Goal: Task Accomplishment & Management: Manage account settings

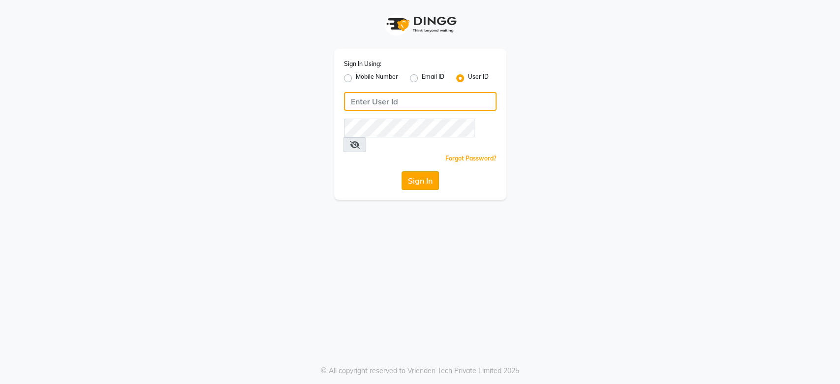
type input "[PERSON_NAME]@123"
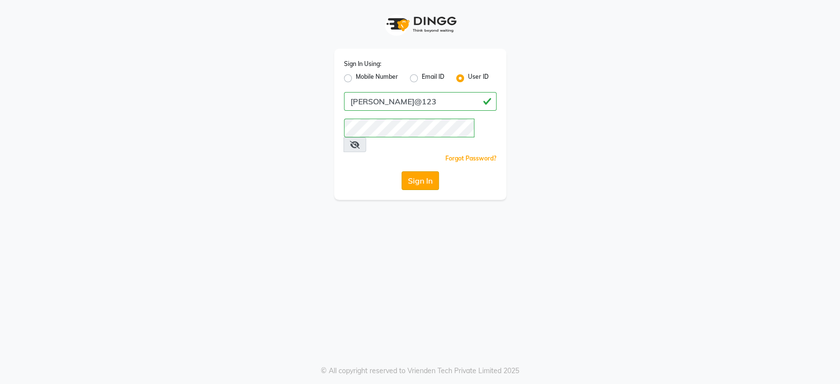
click at [414, 171] on button "Sign In" at bounding box center [420, 180] width 37 height 19
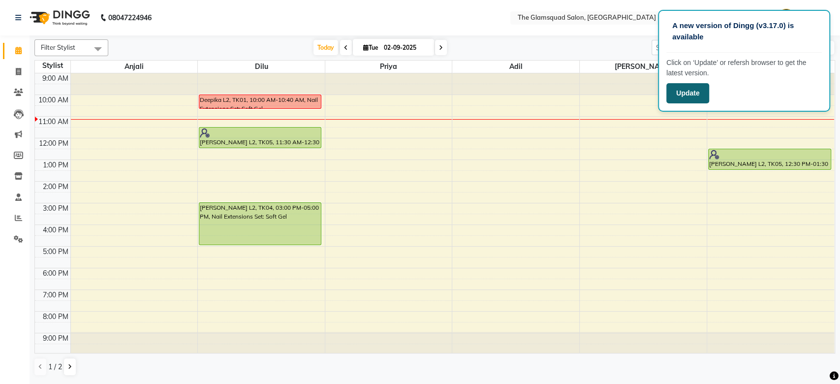
click at [688, 95] on button "Update" at bounding box center [688, 93] width 43 height 20
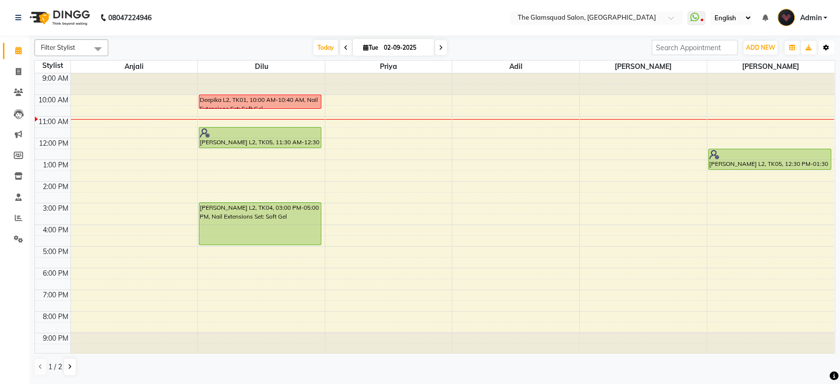
click at [828, 45] on icon "button" at bounding box center [827, 48] width 6 height 6
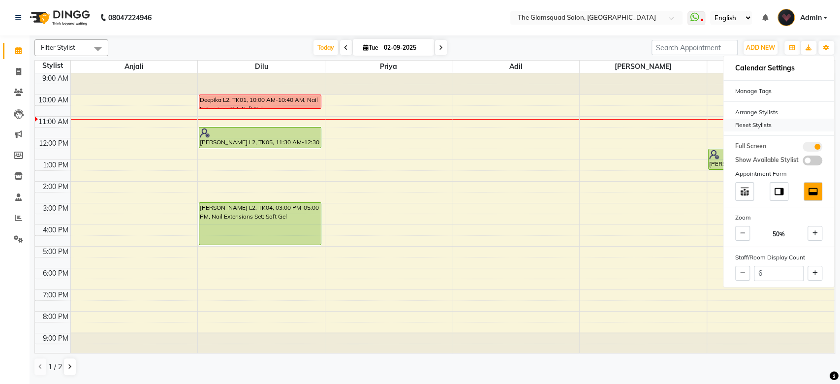
click at [773, 120] on div "Reset Stylists" at bounding box center [779, 125] width 111 height 13
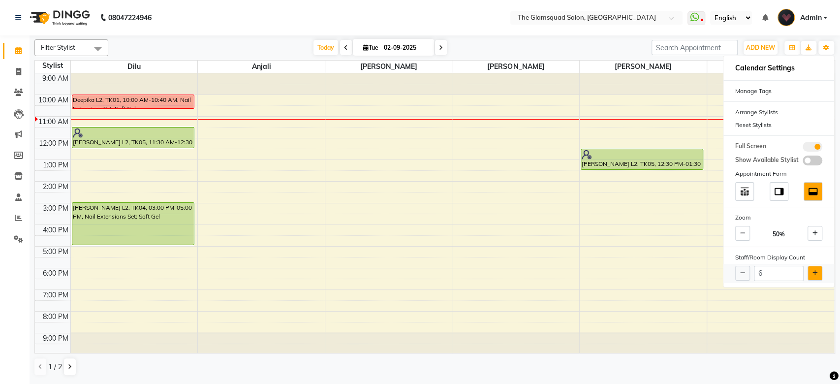
click at [815, 276] on button at bounding box center [815, 273] width 15 height 15
click at [815, 276] on div "6" at bounding box center [779, 273] width 111 height 19
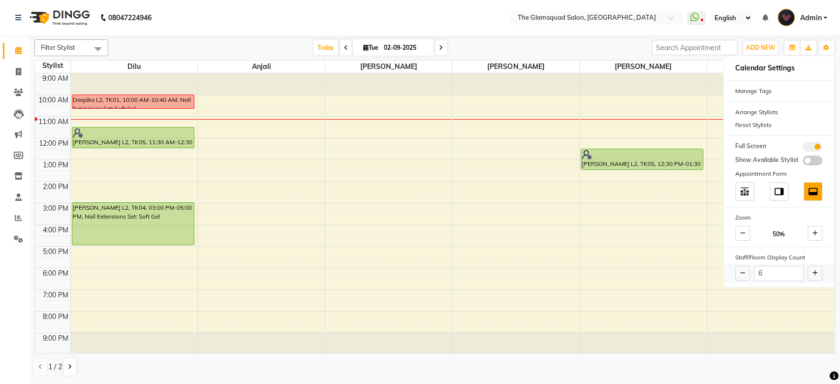
click at [815, 276] on div "6" at bounding box center [779, 273] width 111 height 19
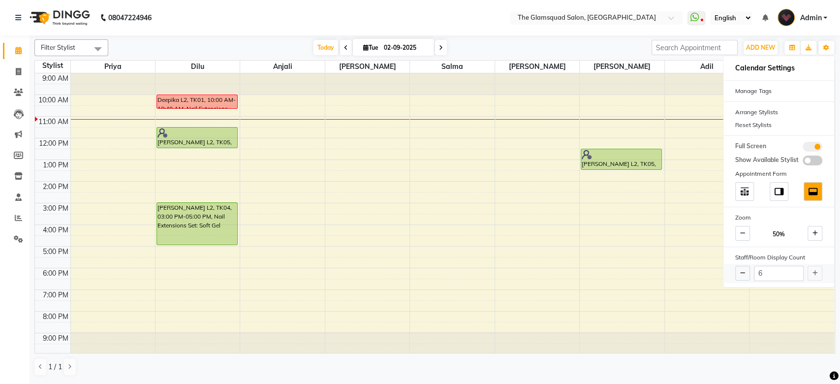
type input "9"
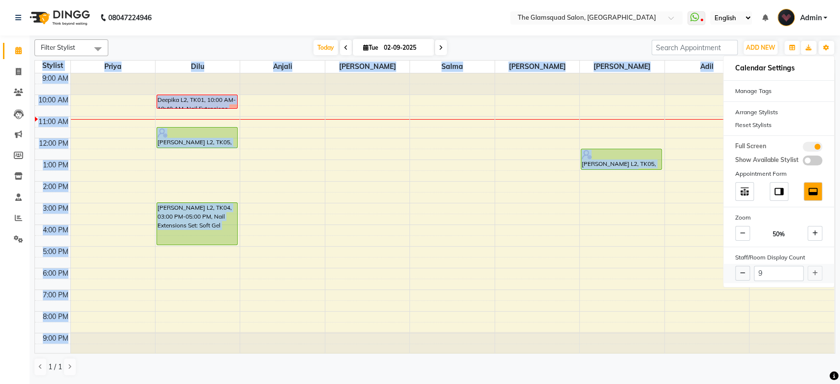
click at [815, 276] on div "9" at bounding box center [779, 273] width 111 height 19
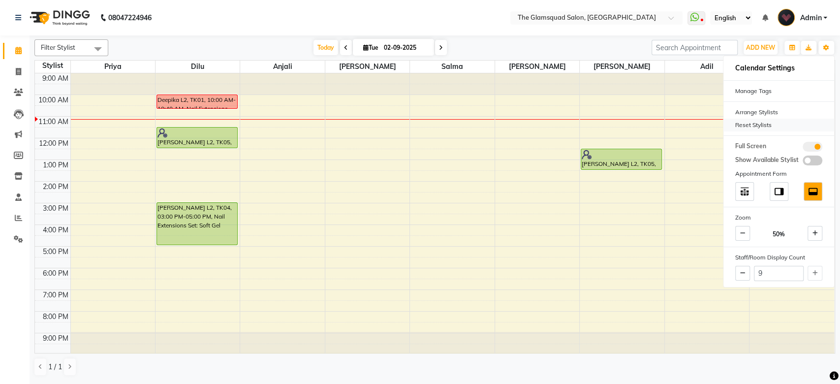
click at [789, 122] on div "Reset Stylists" at bounding box center [779, 125] width 111 height 13
click at [604, 50] on div "[DATE] [DATE]" at bounding box center [380, 47] width 534 height 15
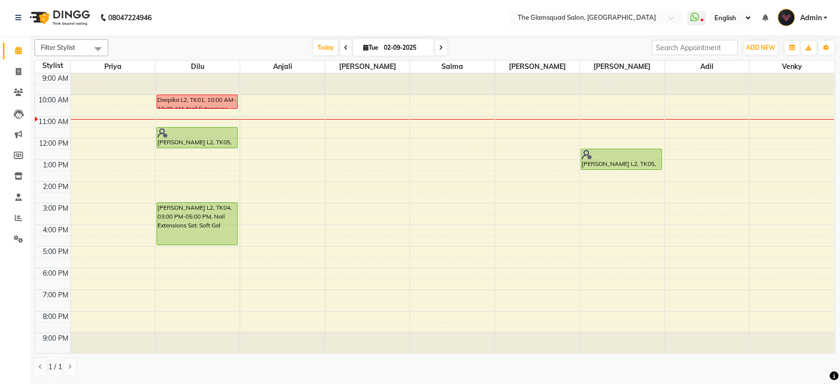
click at [494, 170] on div "9:00 AM 10:00 AM 11:00 AM 12:00 PM 1:00 PM 2:00 PM 3:00 PM 4:00 PM 5:00 PM 6:00…" at bounding box center [435, 213] width 800 height 281
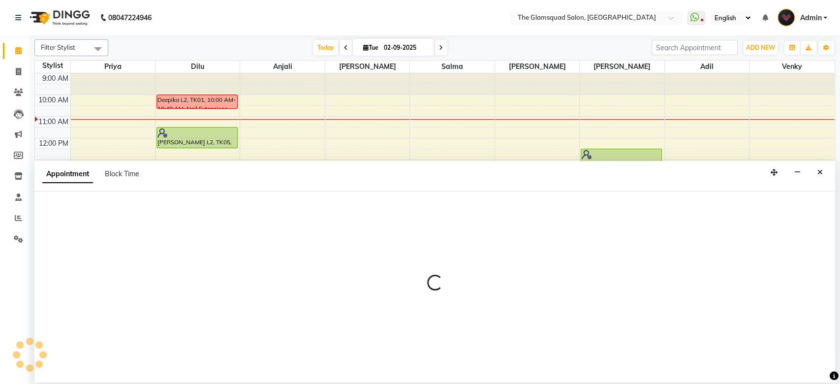
select select "86622"
select select "810"
select select "tentative"
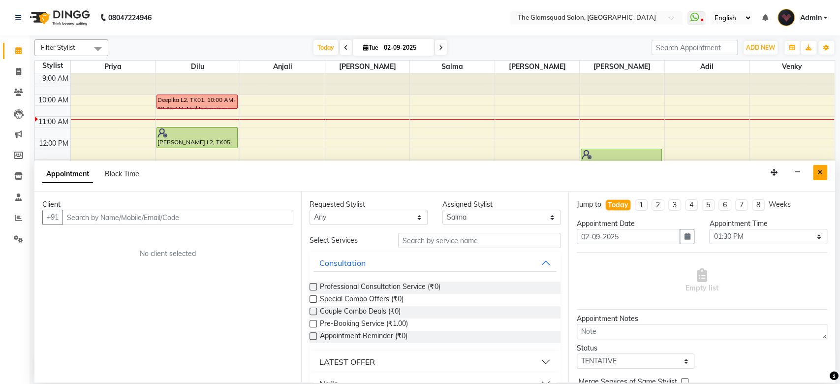
click at [825, 174] on button "Close" at bounding box center [820, 172] width 14 height 15
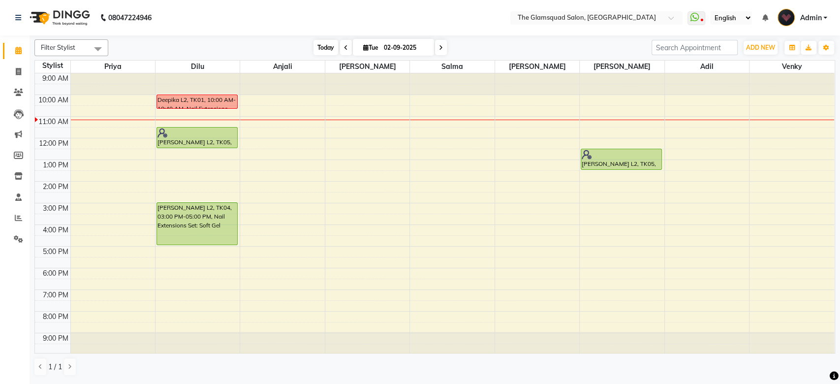
click at [319, 48] on span "Today" at bounding box center [326, 47] width 25 height 15
click at [20, 221] on icon at bounding box center [18, 217] width 7 height 7
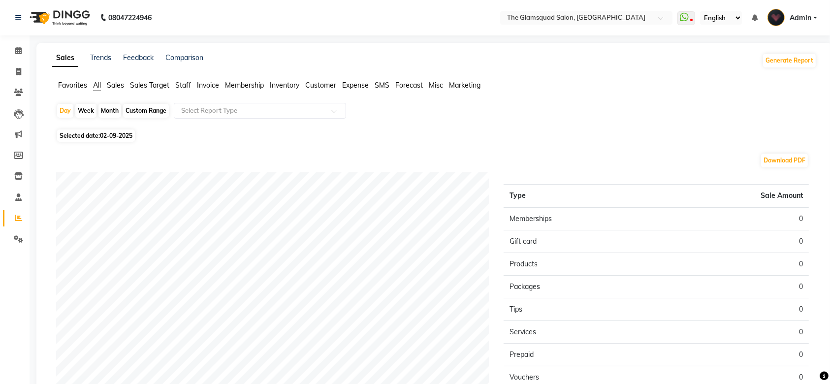
click at [113, 132] on span "02-09-2025" at bounding box center [116, 135] width 32 height 7
select select "9"
select select "2025"
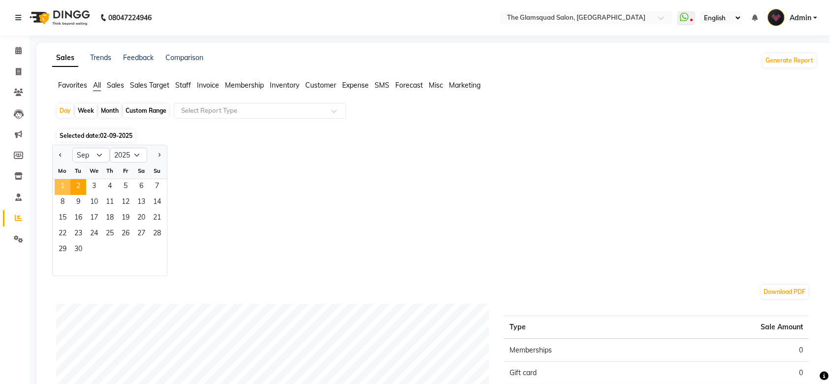
click at [62, 184] on span "1" at bounding box center [63, 187] width 16 height 16
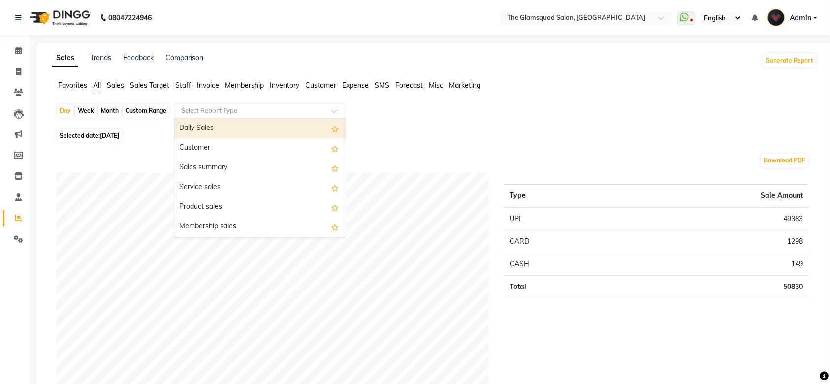
click at [216, 117] on div "Select Report Type" at bounding box center [260, 111] width 172 height 16
click at [217, 127] on div "Daily Sales" at bounding box center [259, 129] width 171 height 20
select select "full_report"
select select "csv"
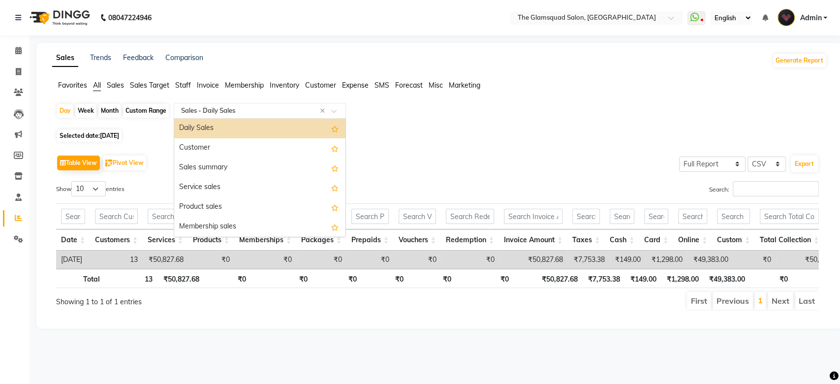
click at [272, 112] on input "text" at bounding box center [250, 111] width 142 height 10
click at [261, 152] on div "Customer" at bounding box center [259, 148] width 171 height 20
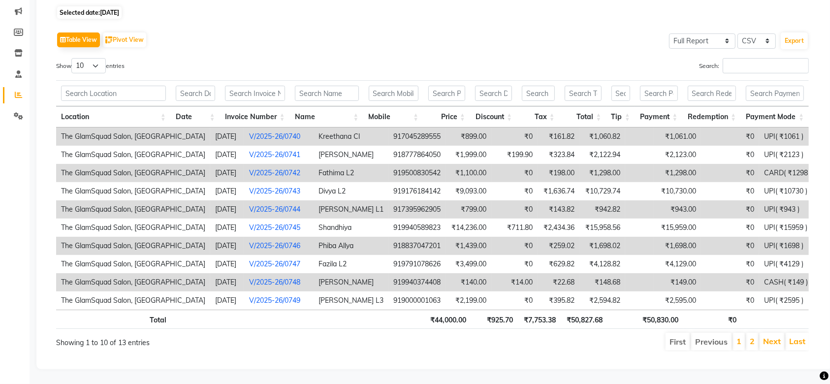
scroll to position [131, 0]
click at [794, 34] on button "Export" at bounding box center [794, 40] width 27 height 17
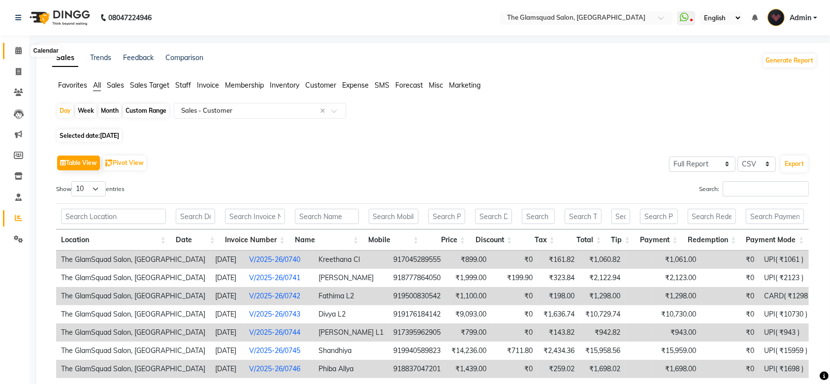
click at [21, 54] on icon at bounding box center [18, 50] width 6 height 7
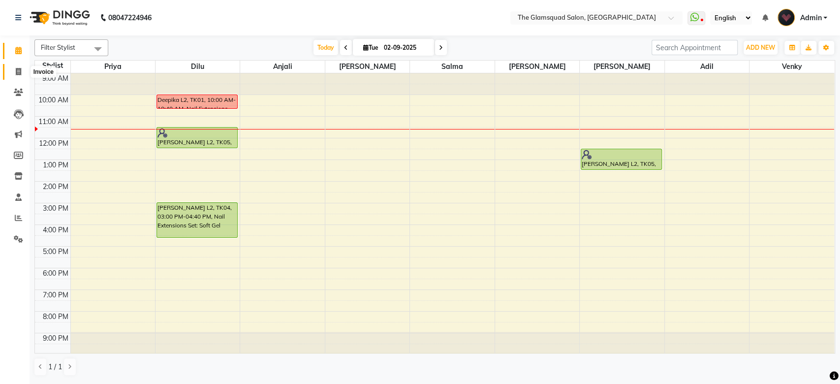
click at [24, 72] on span at bounding box center [18, 71] width 17 height 11
select select "5284"
select select "service"
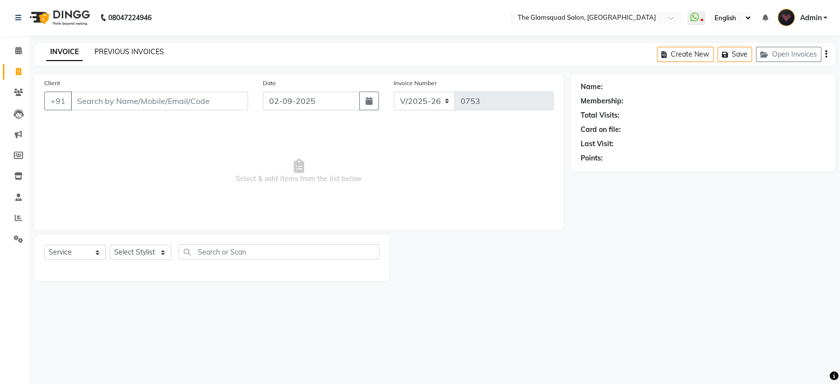
click at [109, 55] on link "PREVIOUS INVOICES" at bounding box center [129, 51] width 69 height 9
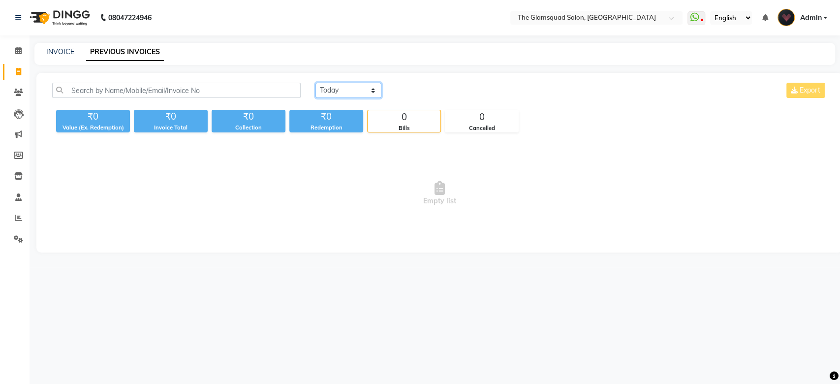
click at [362, 91] on select "[DATE] [DATE] Custom Range" at bounding box center [349, 90] width 66 height 15
select select "[DATE]"
click at [316, 83] on select "[DATE] [DATE] Custom Range" at bounding box center [349, 90] width 66 height 15
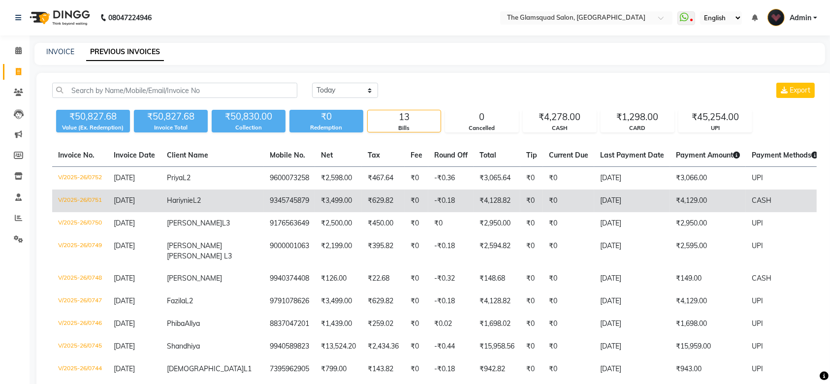
click at [619, 203] on td "[DATE]" at bounding box center [632, 201] width 76 height 23
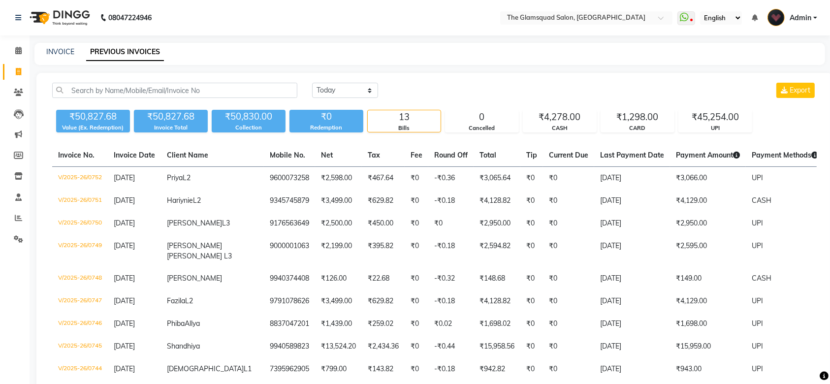
click at [752, 155] on span "Payment Methods" at bounding box center [785, 155] width 66 height 9
click at [18, 216] on icon at bounding box center [18, 217] width 7 height 7
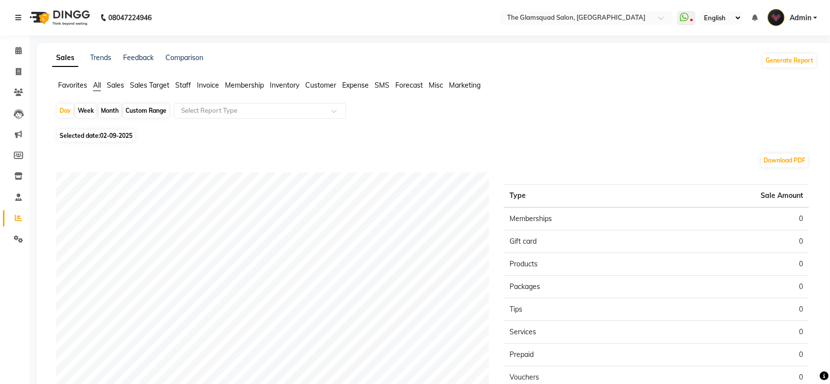
click at [114, 113] on div "Month" at bounding box center [109, 111] width 23 height 14
select select "9"
select select "2025"
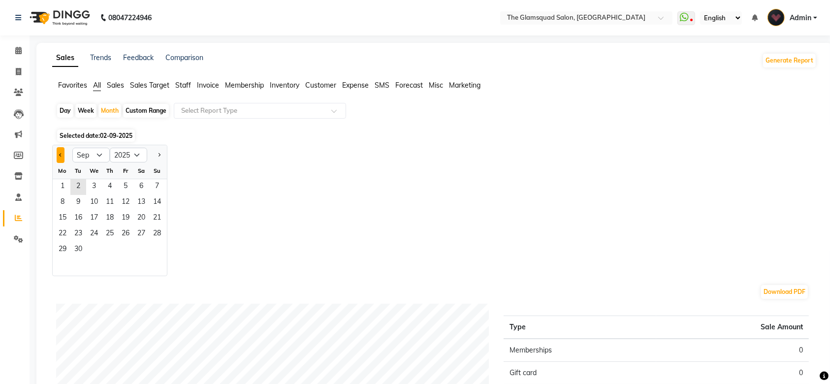
click at [61, 154] on span "Previous month" at bounding box center [60, 154] width 3 height 3
select select "8"
click at [124, 188] on span "1" at bounding box center [126, 187] width 16 height 16
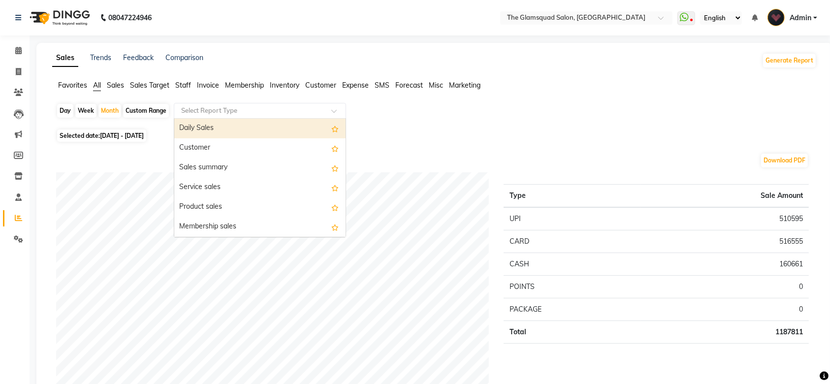
click at [197, 112] on input "text" at bounding box center [250, 111] width 142 height 10
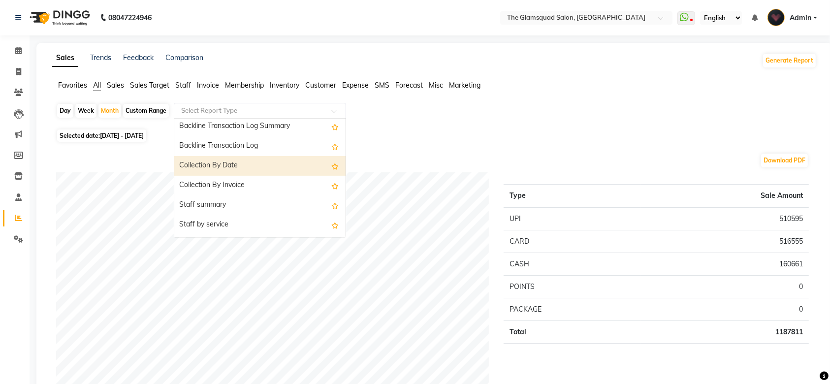
scroll to position [286, 0]
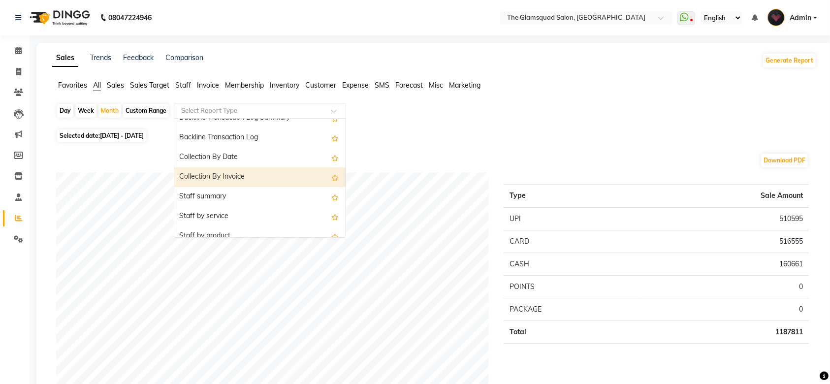
click at [244, 178] on div "Collection By Invoice" at bounding box center [259, 177] width 171 height 20
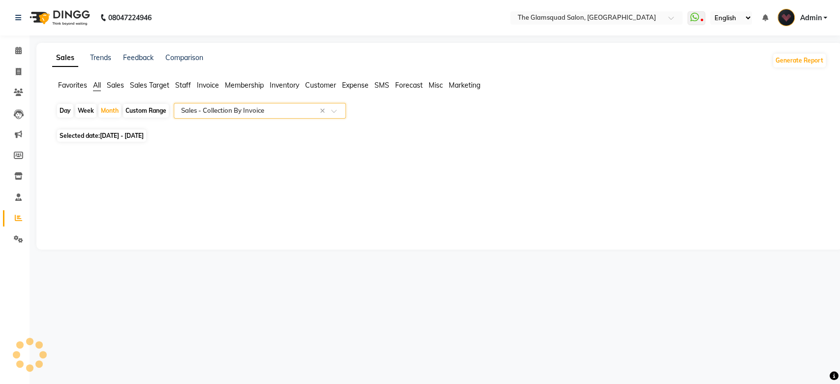
select select "full_report"
select select "csv"
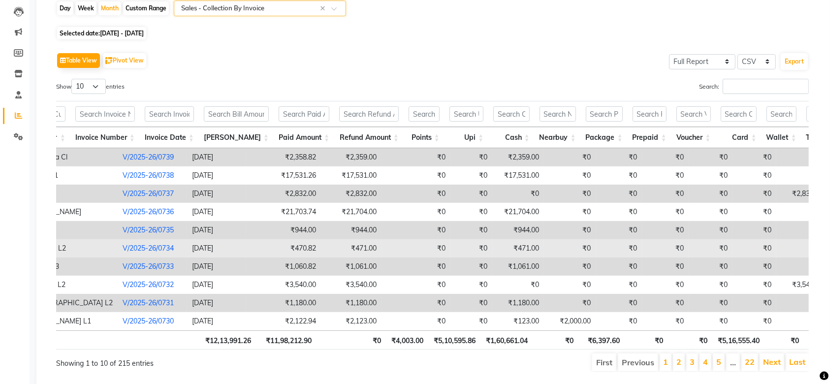
scroll to position [0, 213]
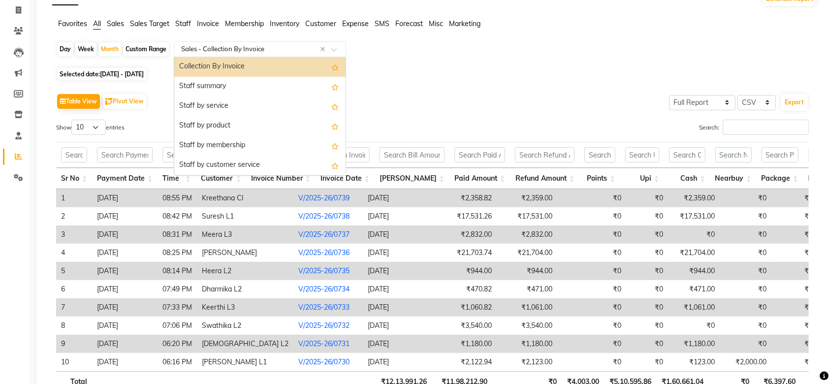
click at [289, 54] on div "Select Report Type × Sales - Collection By Invoice ×" at bounding box center [260, 49] width 172 height 16
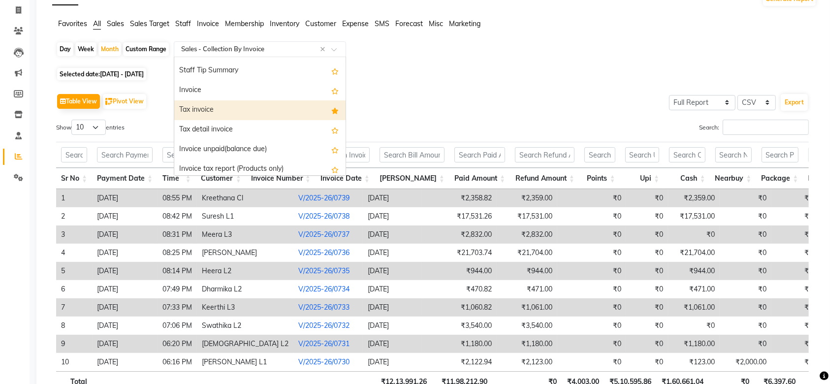
click at [272, 110] on div "Tax invoice" at bounding box center [259, 110] width 171 height 20
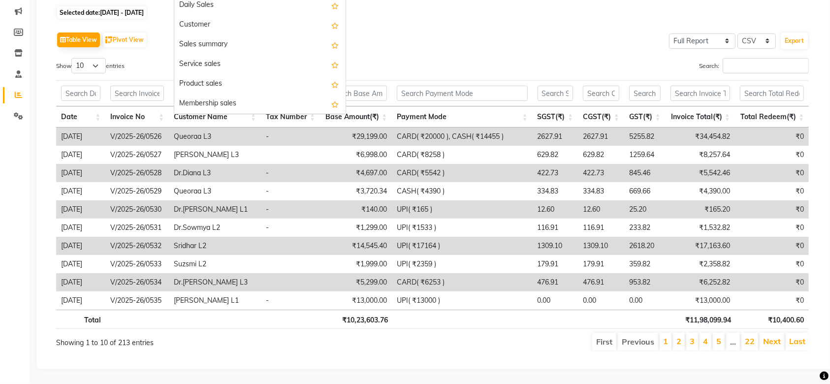
scroll to position [807, 0]
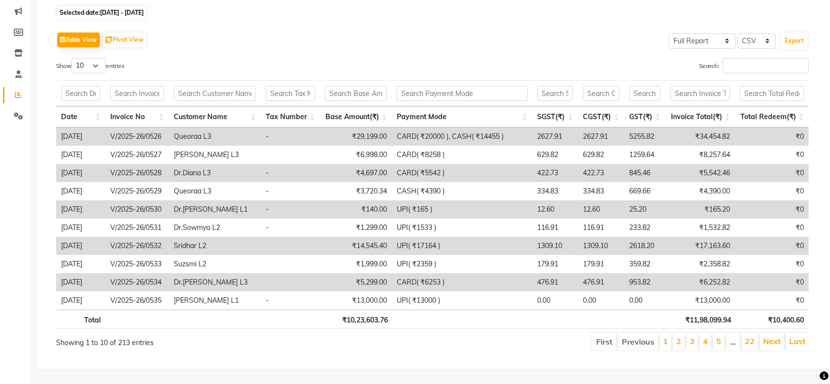
click at [477, 58] on div "Search:" at bounding box center [624, 67] width 369 height 19
click at [803, 35] on button "Export" at bounding box center [794, 40] width 27 height 17
